Goal: Check status: Check status

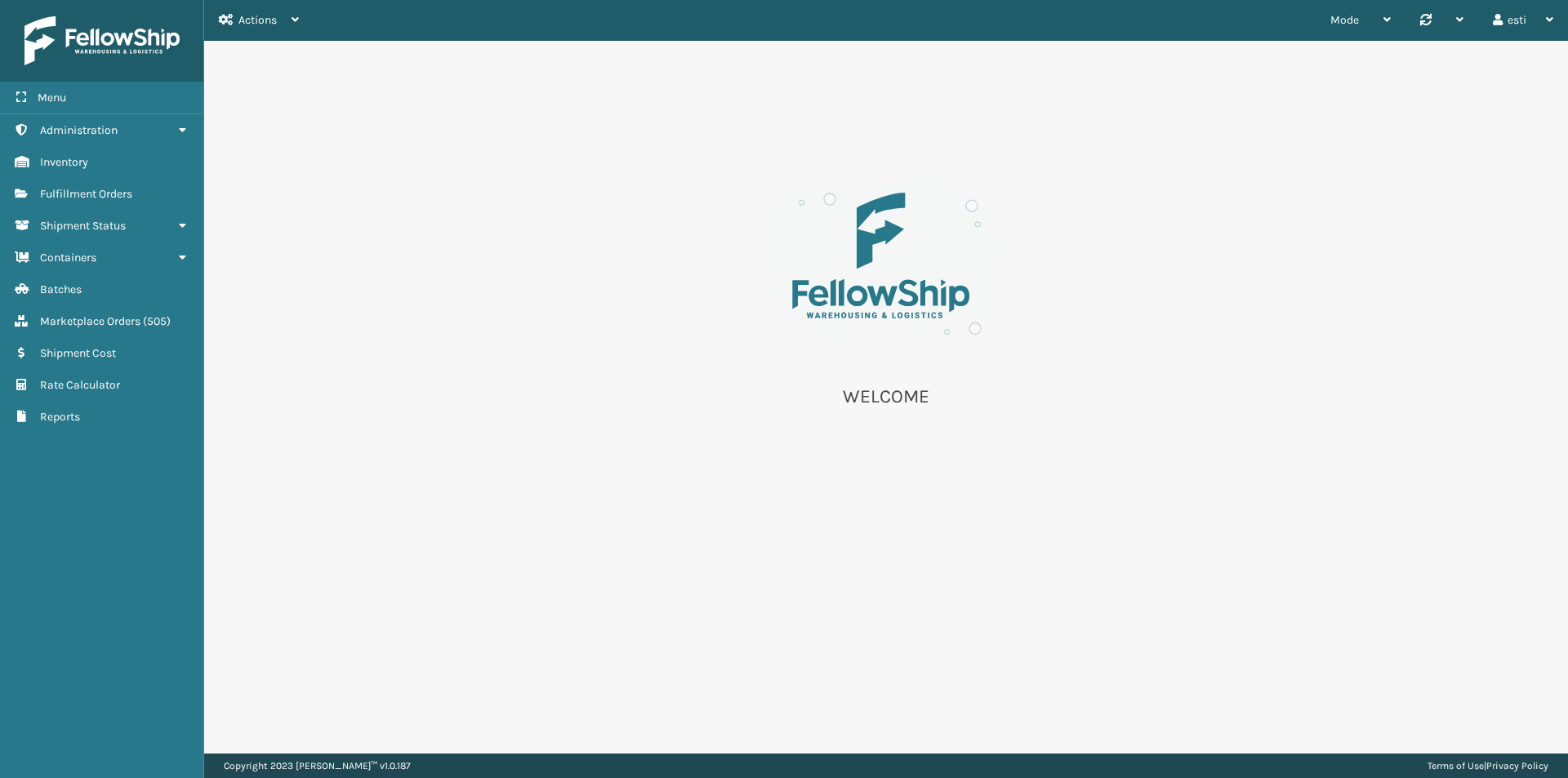
click at [410, 200] on div "WELCOME" at bounding box center [886, 283] width 1364 height 485
click at [83, 185] on link "Fulfillment Orders" at bounding box center [102, 194] width 204 height 32
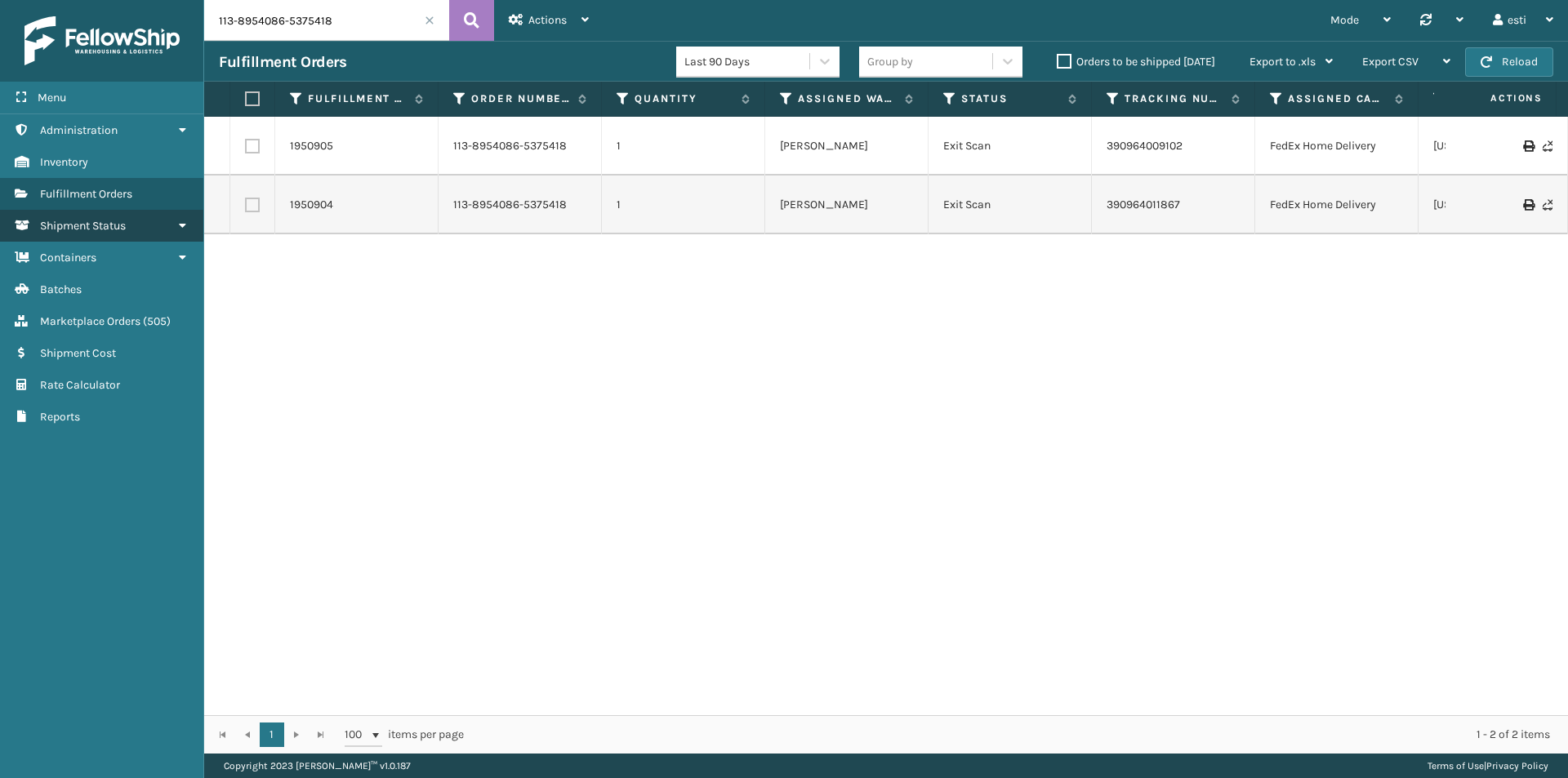
click at [76, 225] on span "Shipment Status" at bounding box center [82, 226] width 85 height 14
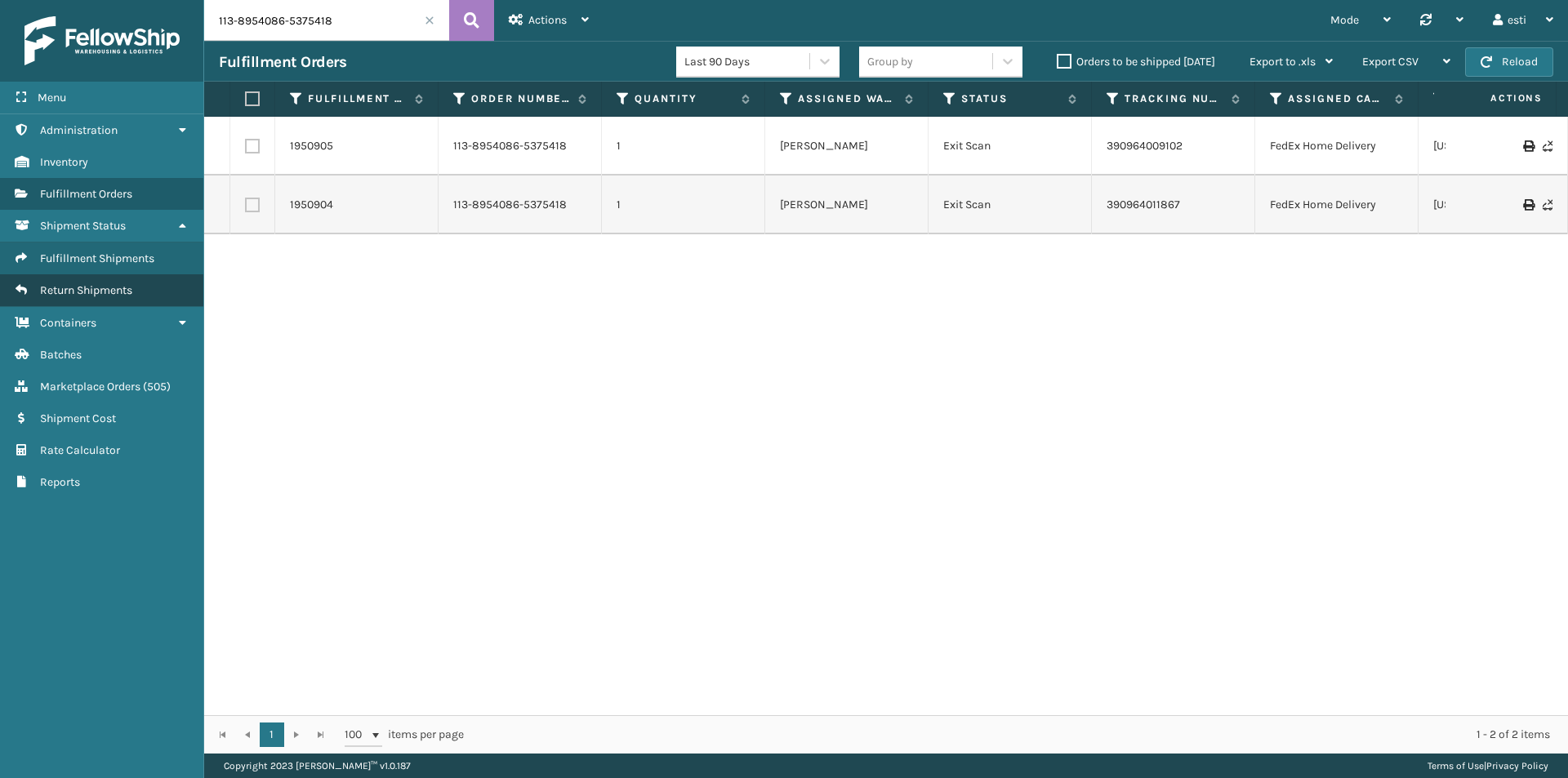
click at [101, 284] on span "Return Shipments" at bounding box center [85, 290] width 92 height 14
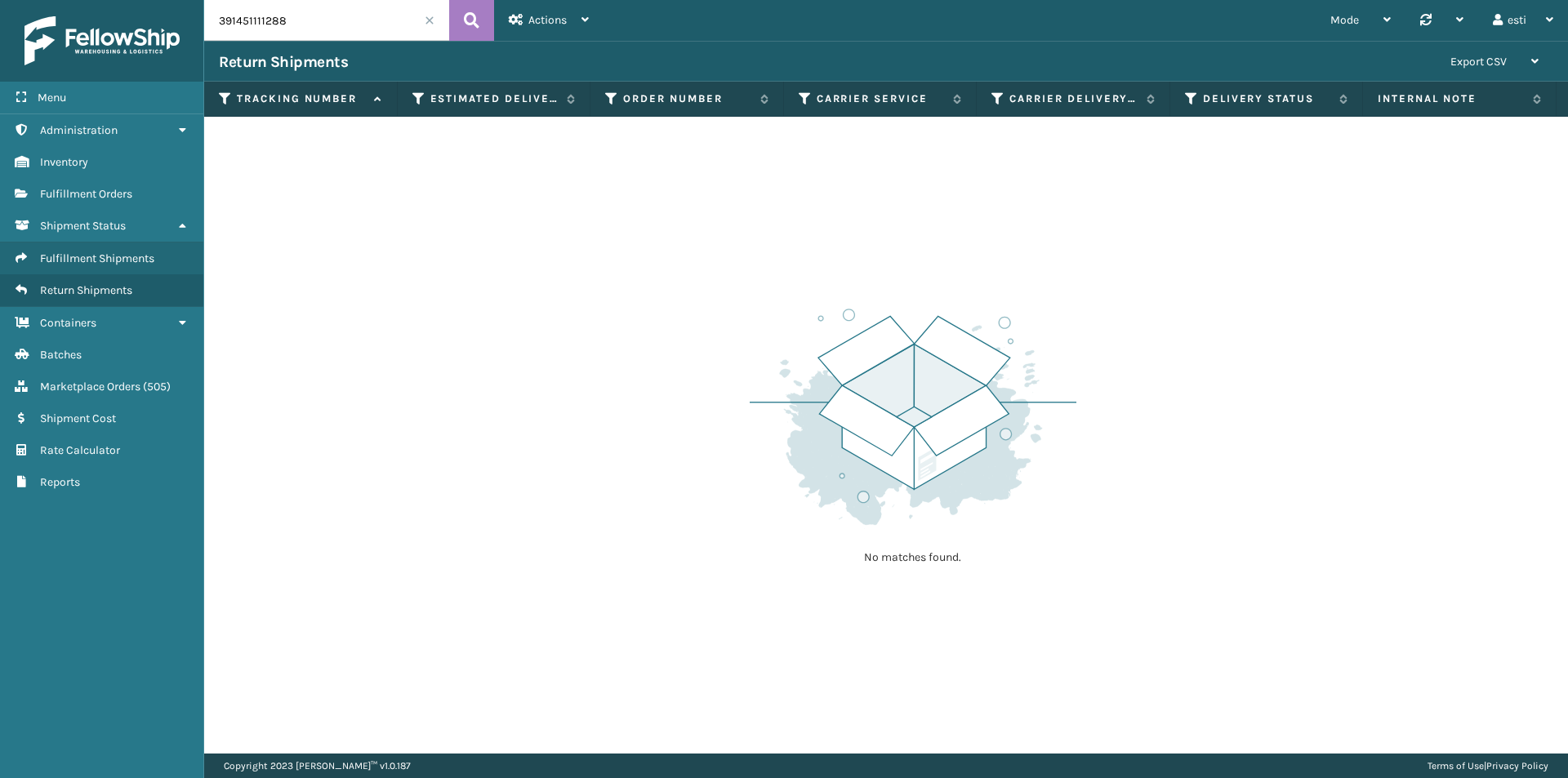
click at [287, 19] on input "391451111288" at bounding box center [327, 20] width 245 height 41
drag, startPoint x: 281, startPoint y: 18, endPoint x: 179, endPoint y: 21, distance: 102.0
click at [179, 0] on div "Menu Administration Inventory Fulfillment Orders Shipment Status Fulfillment Sh…" at bounding box center [784, 0] width 1568 height 0
paste input "1ZJ74J529071611343"
click at [483, 11] on button at bounding box center [471, 20] width 45 height 41
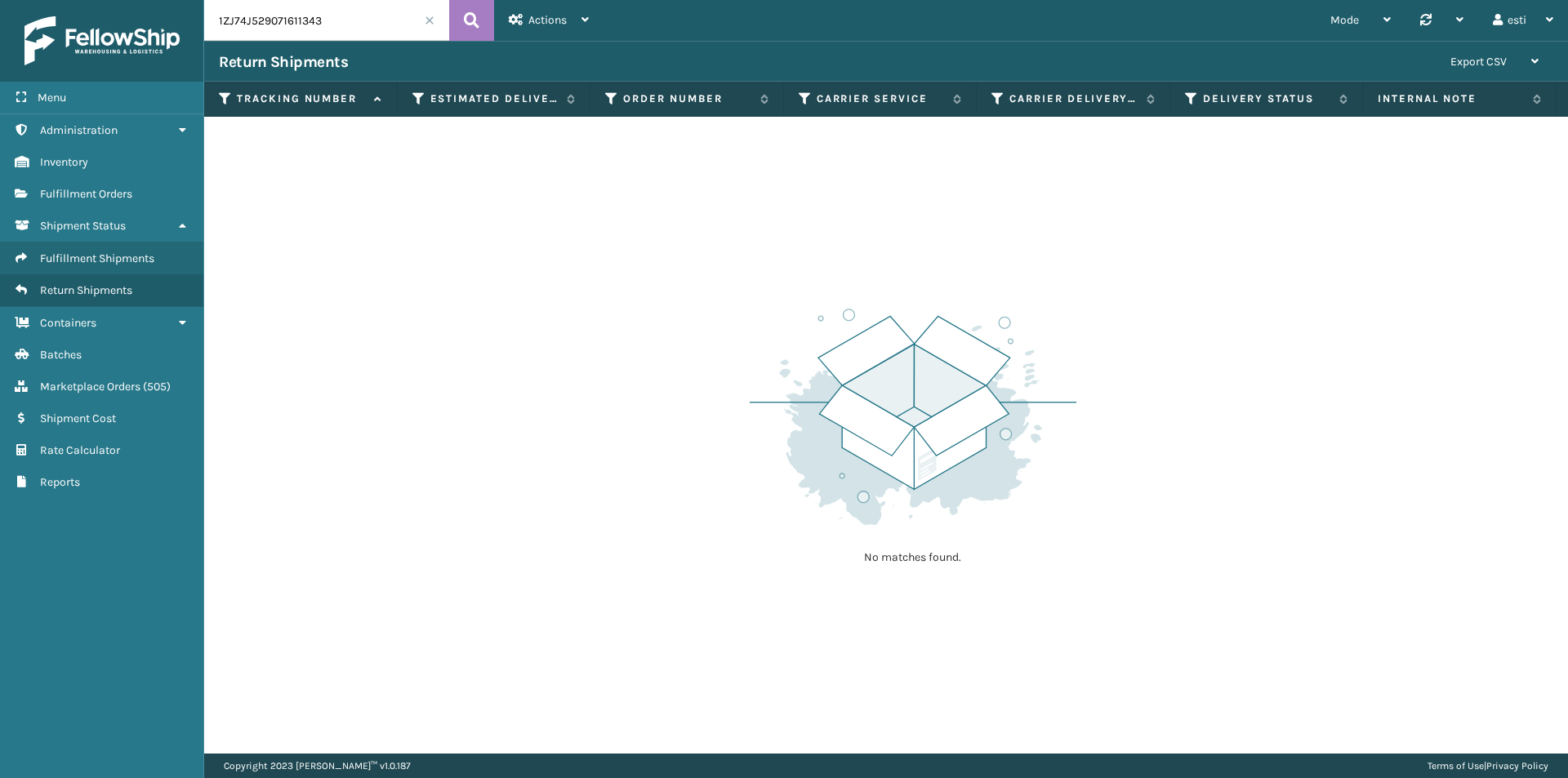
click at [338, 22] on input "1ZJ74J529071611343" at bounding box center [327, 20] width 245 height 41
drag, startPoint x: 338, startPoint y: 22, endPoint x: 191, endPoint y: 23, distance: 147.0
click at [191, 0] on div "Menu Administration Inventory Fulfillment Orders Shipment Status Fulfillment Sh…" at bounding box center [784, 0] width 1568 height 0
paste input "883602938061"
click at [480, 18] on button at bounding box center [471, 20] width 45 height 41
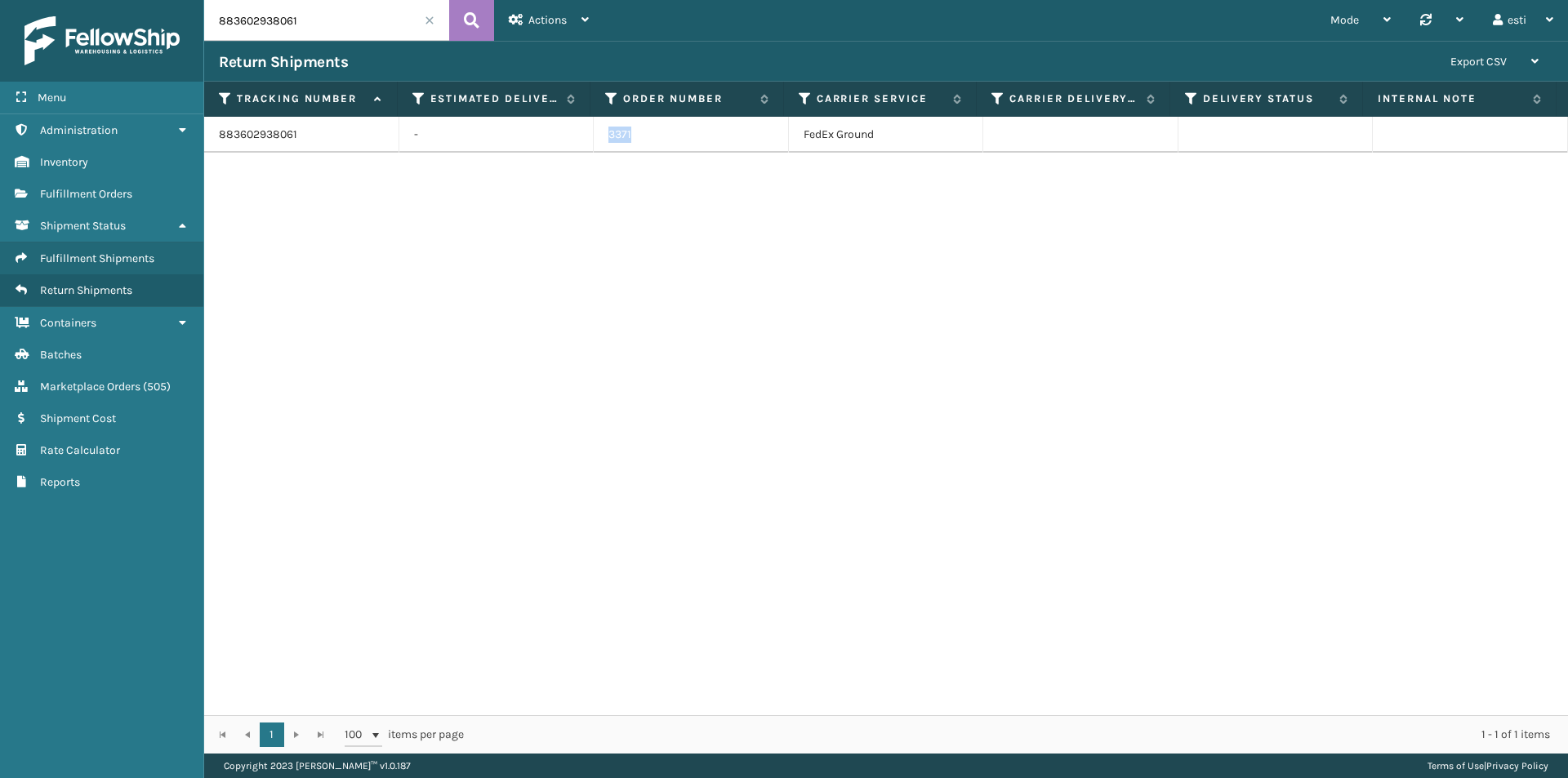
drag, startPoint x: 632, startPoint y: 133, endPoint x: 579, endPoint y: 142, distance: 53.8
click at [579, 142] on tr "883602938061 - 3371 FedEx Ground" at bounding box center [886, 134] width 1364 height 36
copy tr "3371"
click at [316, 22] on input "883602938061" at bounding box center [327, 20] width 245 height 41
drag, startPoint x: 310, startPoint y: 22, endPoint x: 207, endPoint y: 25, distance: 103.0
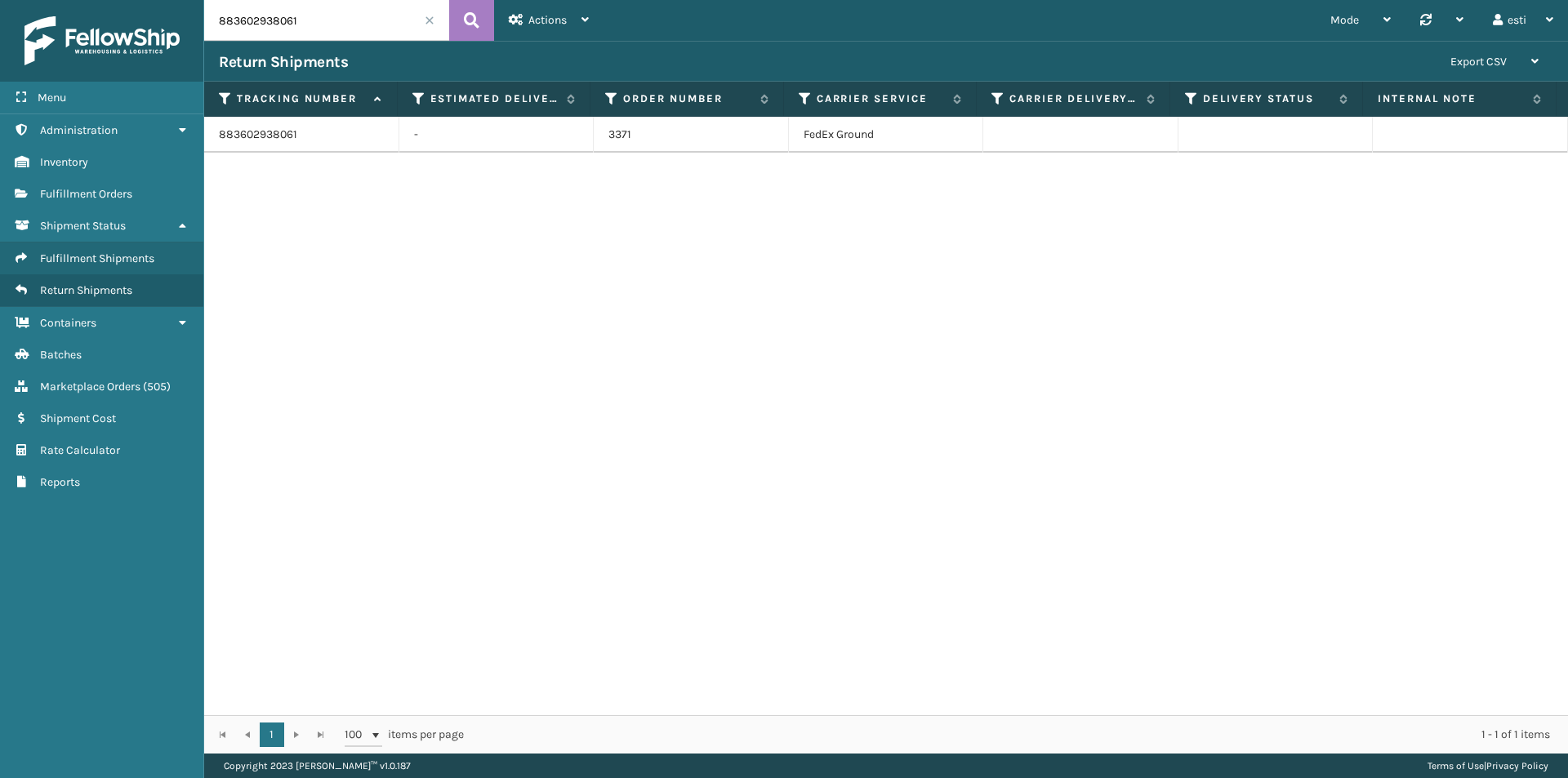
click at [207, 25] on input "883602938061" at bounding box center [327, 20] width 245 height 41
paste input "31961526"
click at [468, 22] on icon at bounding box center [472, 19] width 16 height 24
drag, startPoint x: 690, startPoint y: 142, endPoint x: 585, endPoint y: 138, distance: 105.1
click at [585, 138] on tr "883631961526 - 111-0502826-6469814 FedEx Ground" at bounding box center [886, 134] width 1364 height 36
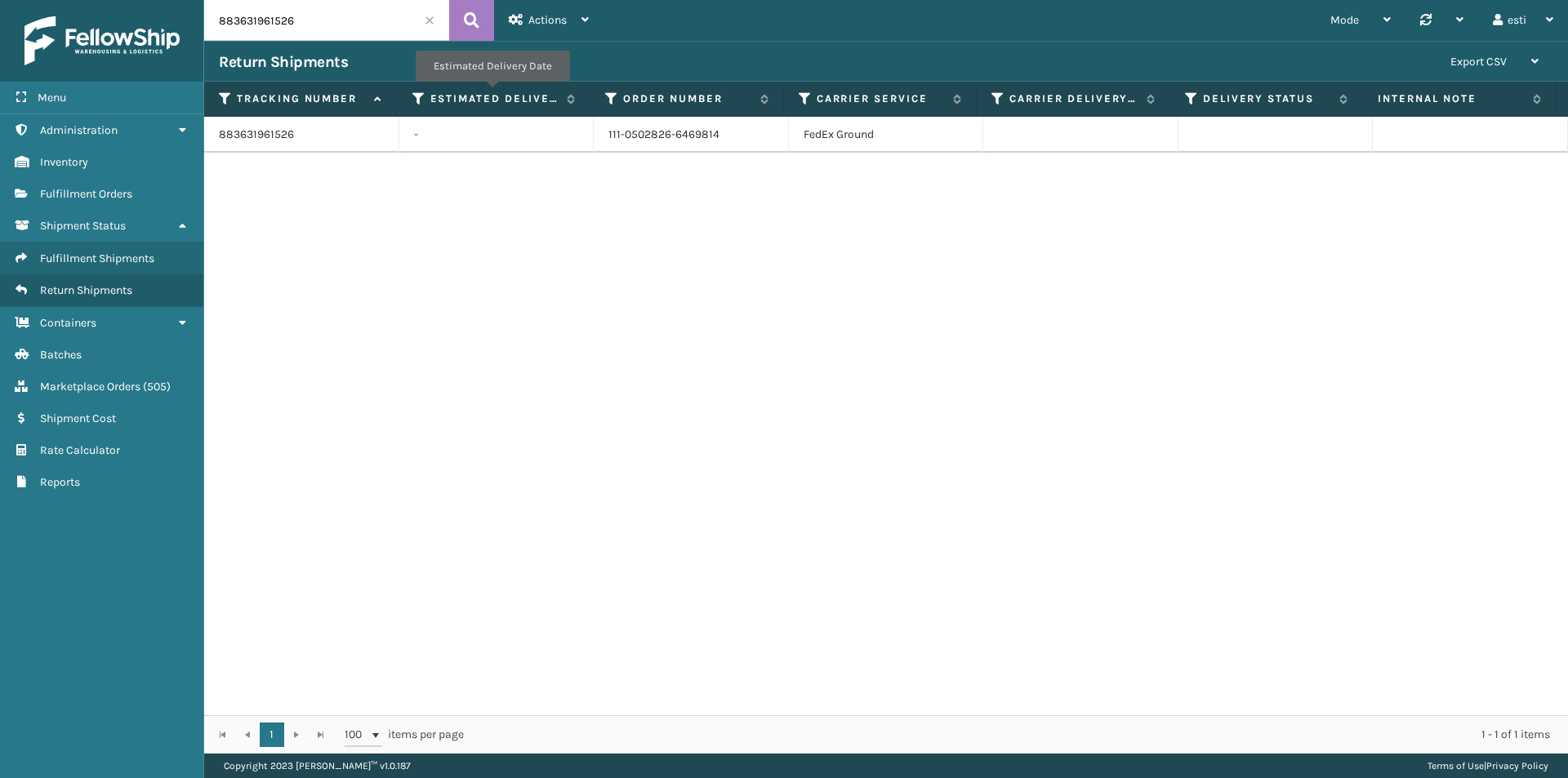
click at [315, 24] on input "883631961526" at bounding box center [327, 20] width 245 height 41
drag, startPoint x: 314, startPoint y: 23, endPoint x: 197, endPoint y: 9, distance: 117.8
click at [195, 0] on div "Menu Administration Inventory Fulfillment Orders Shipment Status Fulfillment Sh…" at bounding box center [784, 0] width 1568 height 0
paste input "398218210"
click at [480, 19] on button at bounding box center [471, 20] width 45 height 41
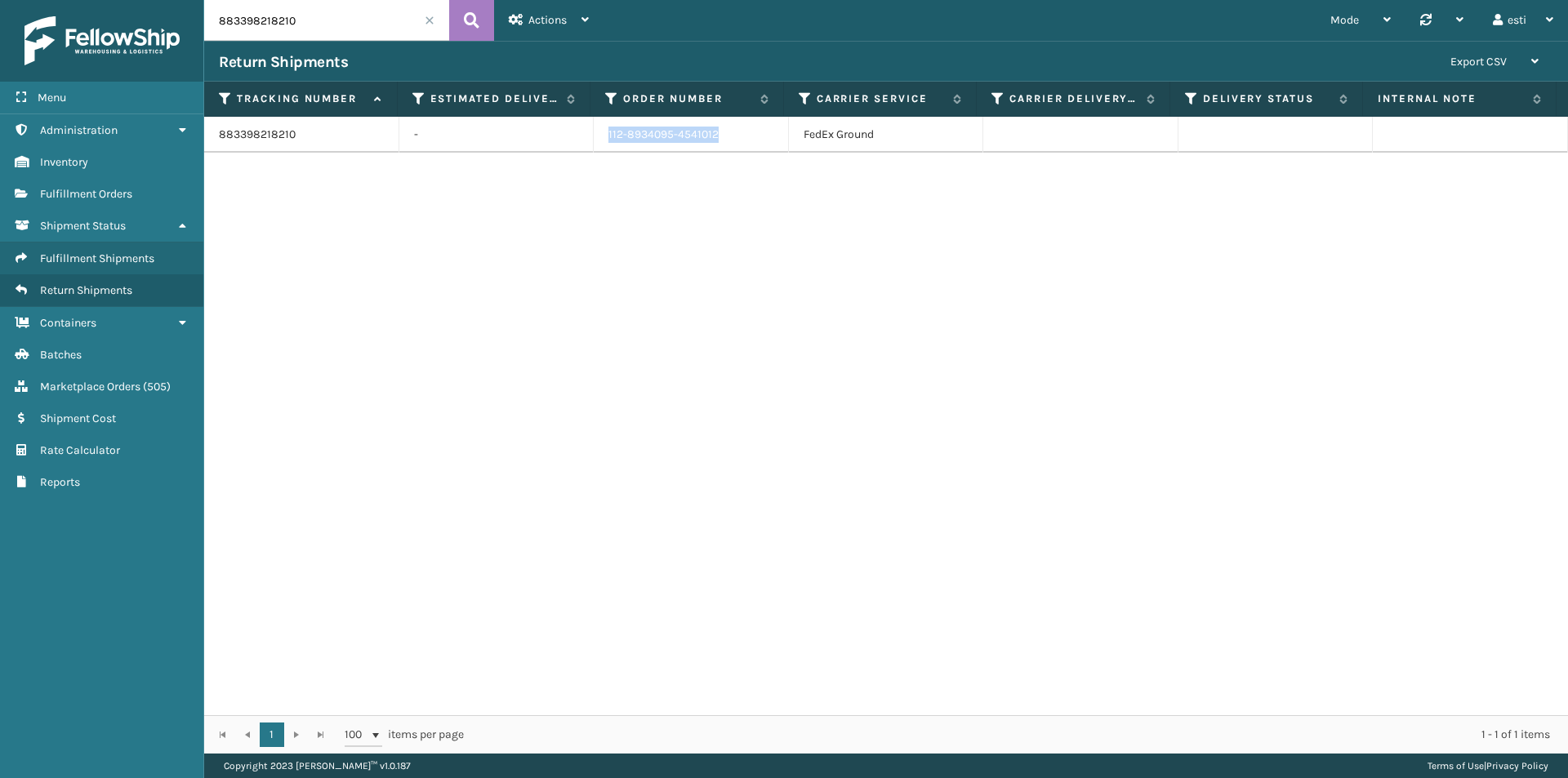
drag, startPoint x: 726, startPoint y: 127, endPoint x: 587, endPoint y: 129, distance: 139.0
click at [587, 129] on tr "883398218210 - 112-8934095-4541012 FedEx Ground" at bounding box center [886, 134] width 1364 height 36
copy tr "112-8934095-4541012"
click at [318, 26] on input "883398218210" at bounding box center [327, 20] width 245 height 41
drag, startPoint x: 248, startPoint y: 29, endPoint x: 154, endPoint y: 35, distance: 94.2
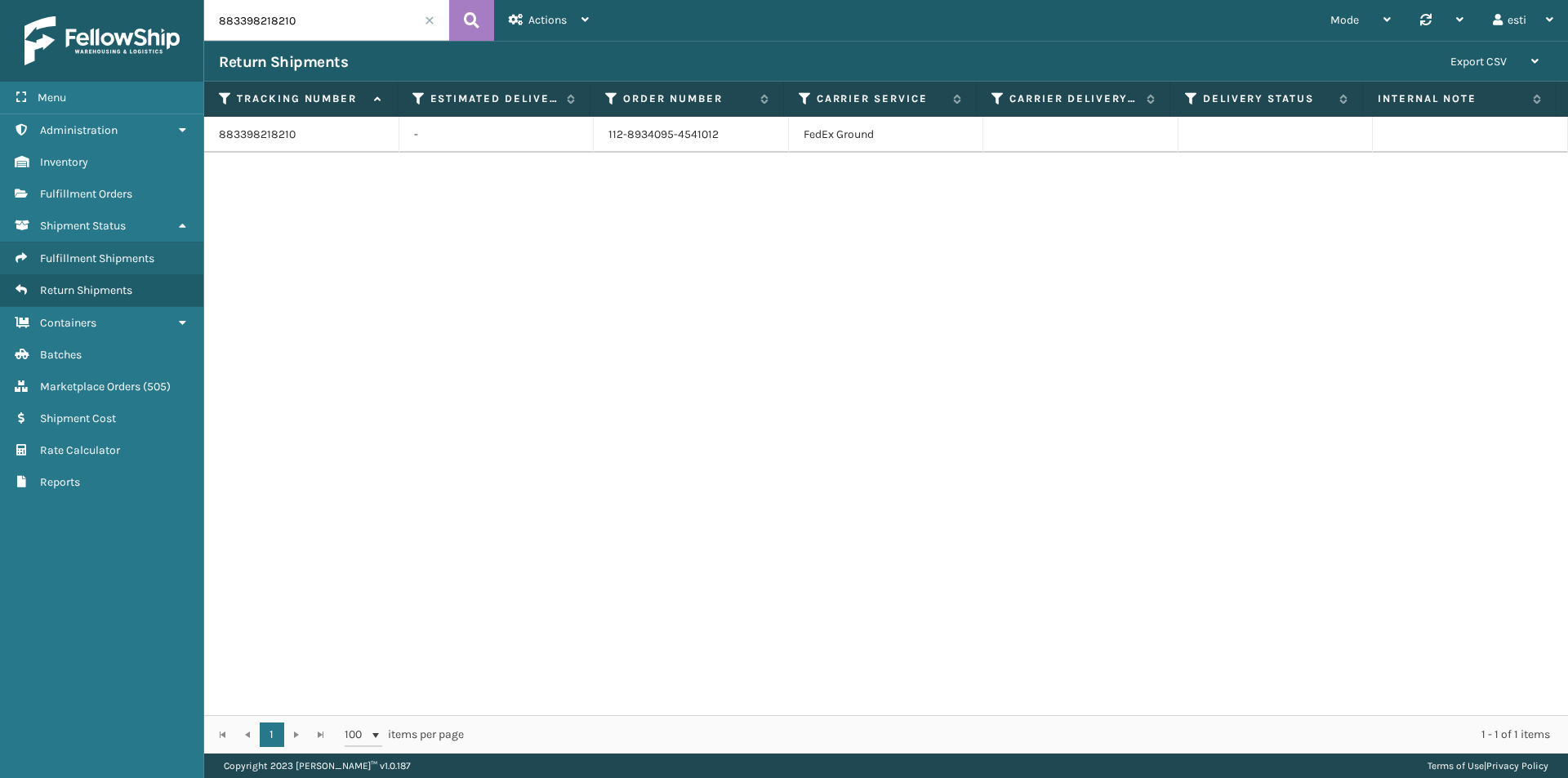
click at [154, 0] on div "Menu Administration Inventory Fulfillment Orders Shipment Status Fulfillment Sh…" at bounding box center [784, 0] width 1568 height 0
paste input "[US_VEHICLE_IDENTIFICATION_NUMBER]"
click at [478, 26] on icon at bounding box center [472, 19] width 16 height 24
drag, startPoint x: 682, startPoint y: 132, endPoint x: 594, endPoint y: 120, distance: 88.8
click at [594, 120] on td "111-4706974-8405060" at bounding box center [691, 134] width 195 height 36
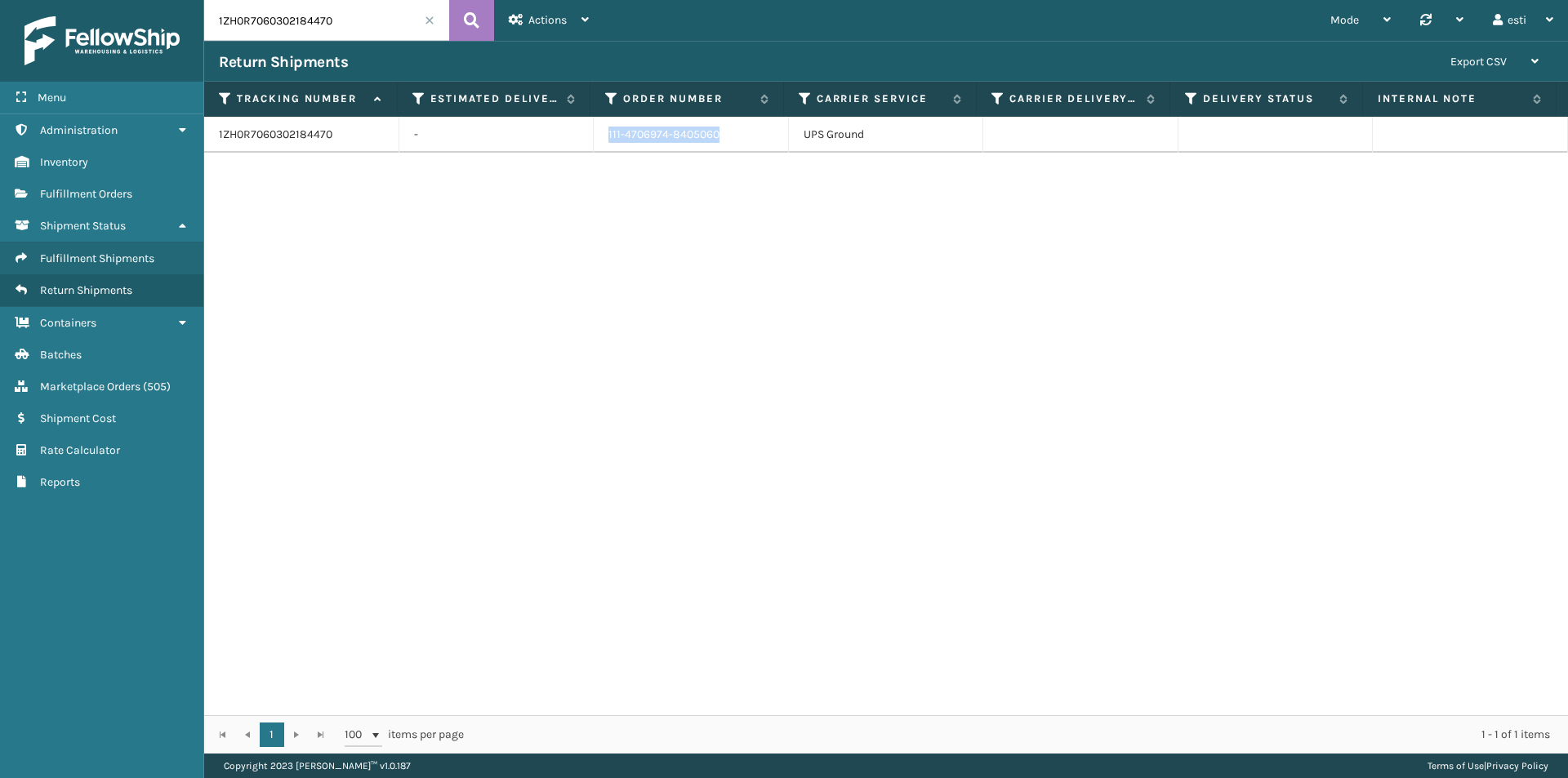
click at [359, 26] on input "1ZH0R7060302184470" at bounding box center [327, 20] width 245 height 41
drag, startPoint x: 333, startPoint y: 23, endPoint x: 164, endPoint y: 12, distance: 169.4
click at [164, 0] on div "Menu Administration Inventory Fulfillment Orders Shipment Status Fulfillment Sh…" at bounding box center [784, 0] width 1568 height 0
paste input "7209087"
click at [469, 36] on button at bounding box center [471, 20] width 45 height 41
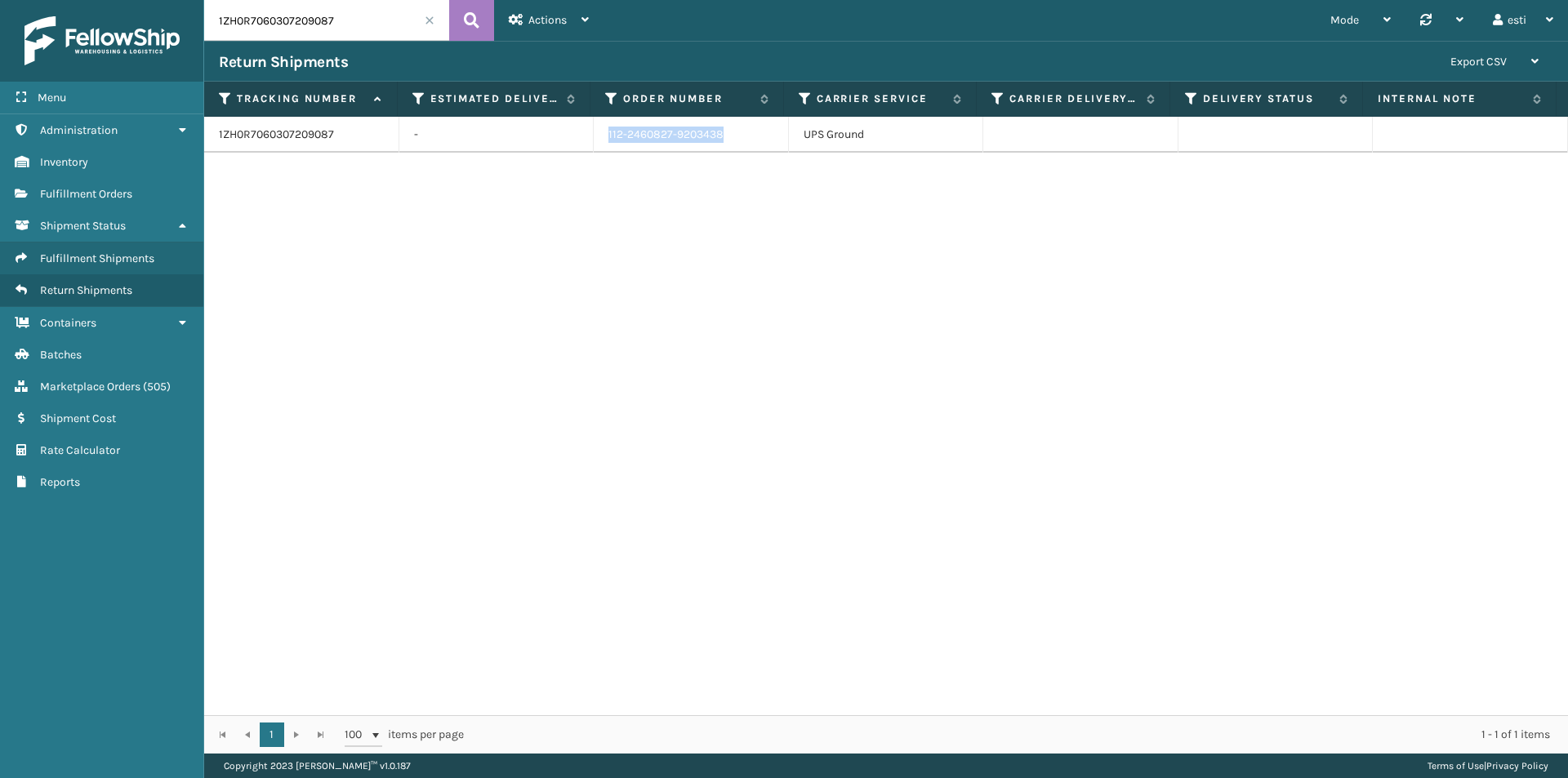
drag, startPoint x: 614, startPoint y: 130, endPoint x: 584, endPoint y: 130, distance: 30.0
click at [585, 130] on tr "1ZH0R7060307209087 - 112-2460827-9203438 UPS Ground" at bounding box center [886, 134] width 1364 height 36
copy tr "112-2460827-9203438"
click at [343, 21] on input "1ZH0R7060307209087" at bounding box center [327, 20] width 245 height 41
drag, startPoint x: 283, startPoint y: 25, endPoint x: 135, endPoint y: 38, distance: 148.6
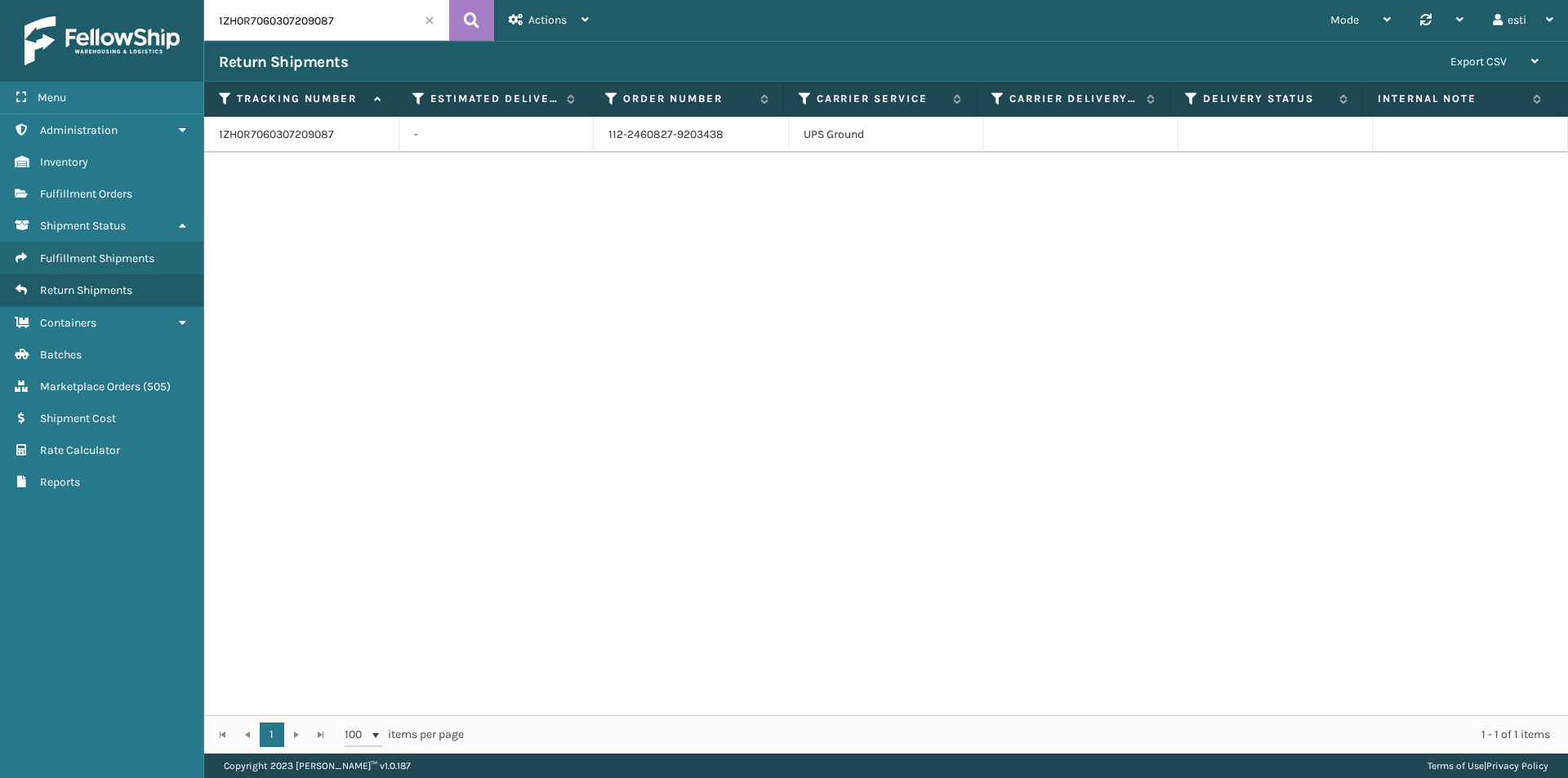
click at [132, 0] on div "Menu Administration Inventory Fulfillment Orders Shipment Status Fulfillment Sh…" at bounding box center [784, 0] width 1568 height 0
paste input "883540736576"
type input "883540736576"
click at [464, 23] on icon at bounding box center [472, 19] width 16 height 24
drag, startPoint x: 713, startPoint y: 135, endPoint x: 604, endPoint y: 132, distance: 109.0
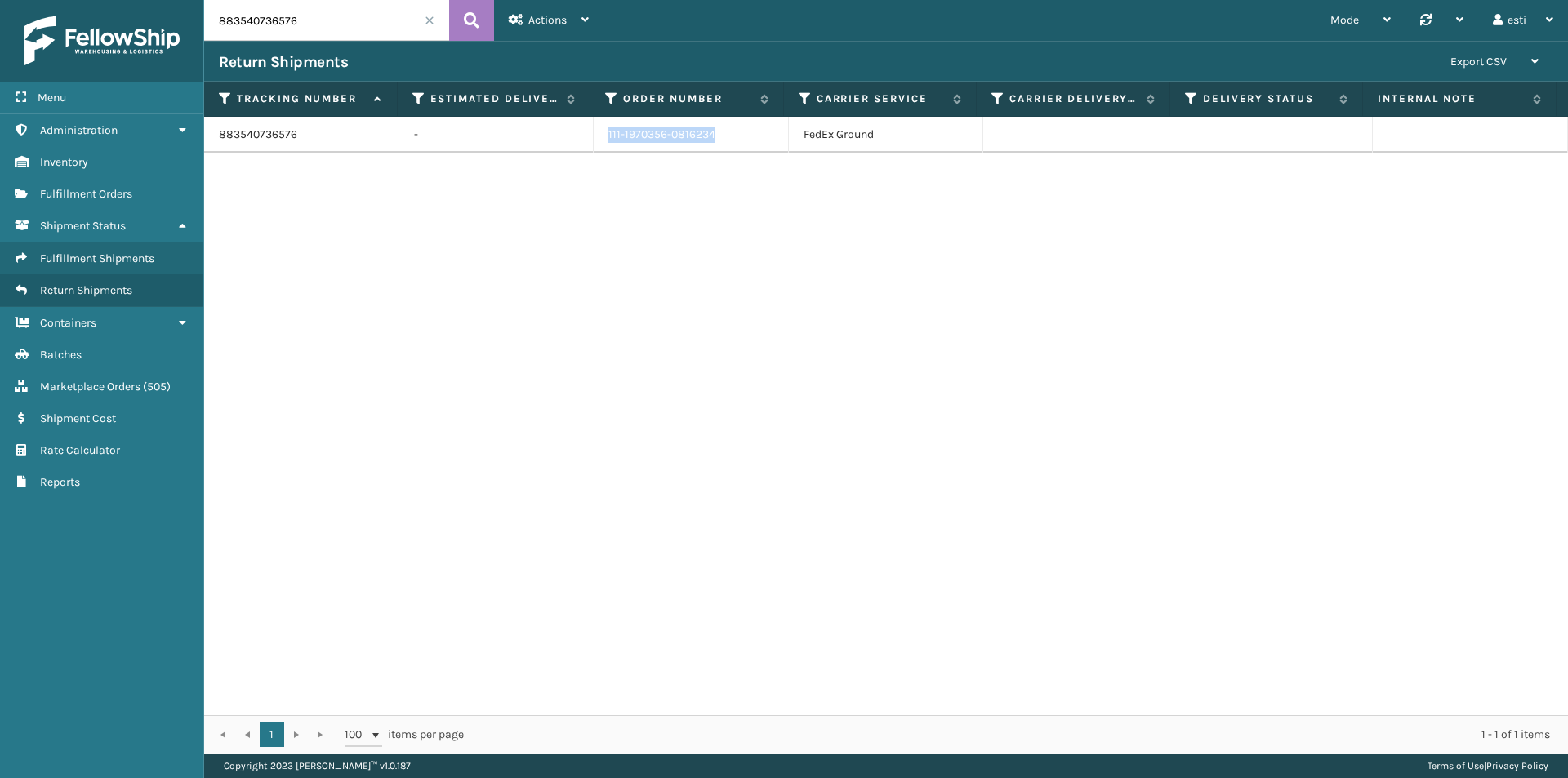
click at [604, 132] on td "111-1970356-0816234" at bounding box center [691, 134] width 195 height 36
copy td "111-1970356-0816234"
